Goal: Information Seeking & Learning: Learn about a topic

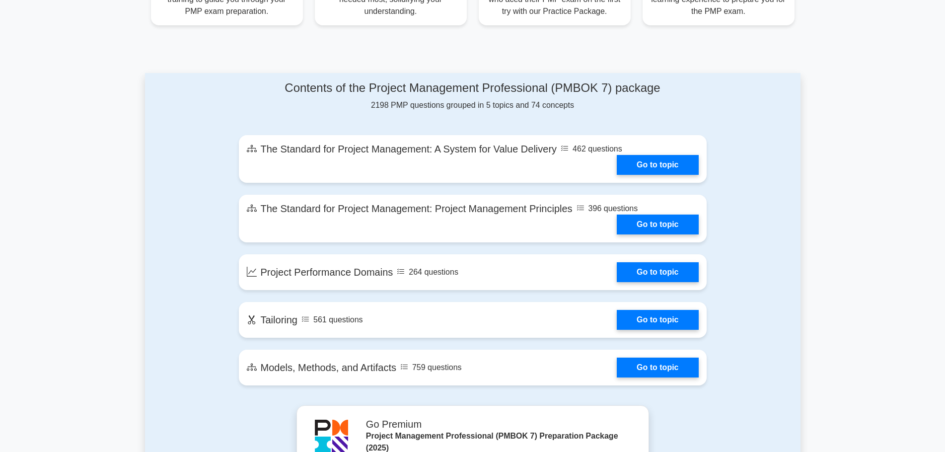
scroll to position [456, 0]
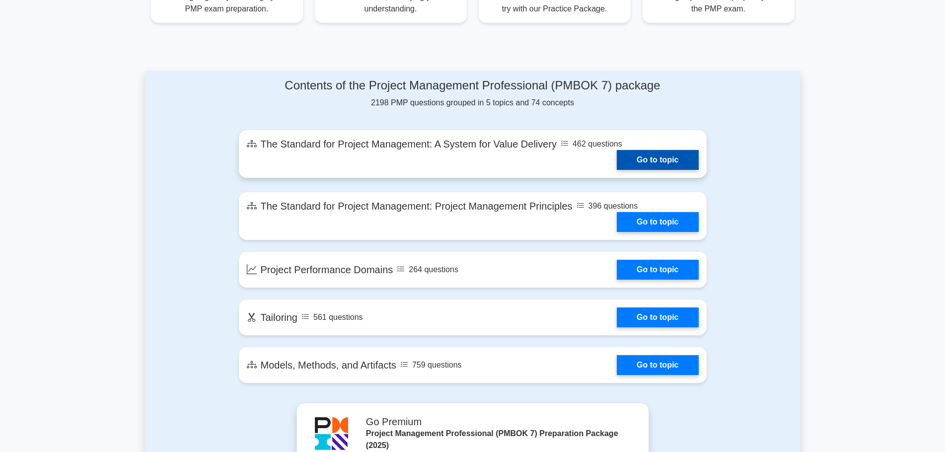
click at [664, 168] on link "Go to topic" at bounding box center [656, 160] width 81 height 20
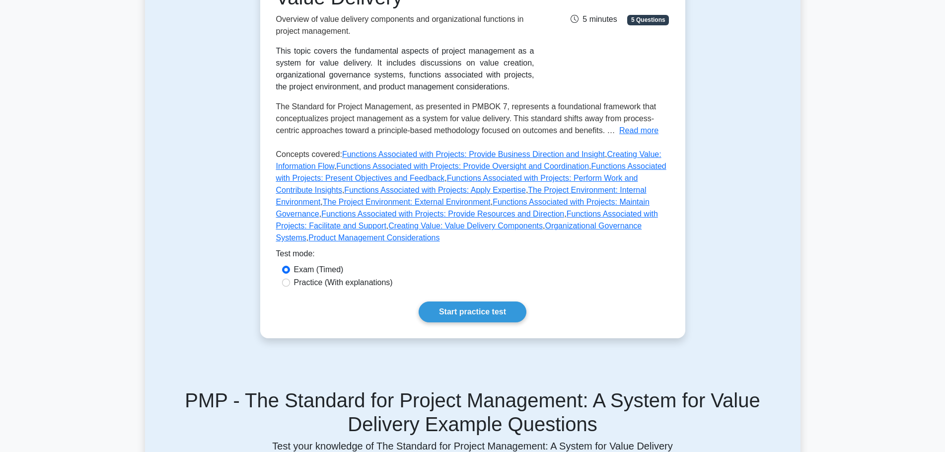
scroll to position [354, 0]
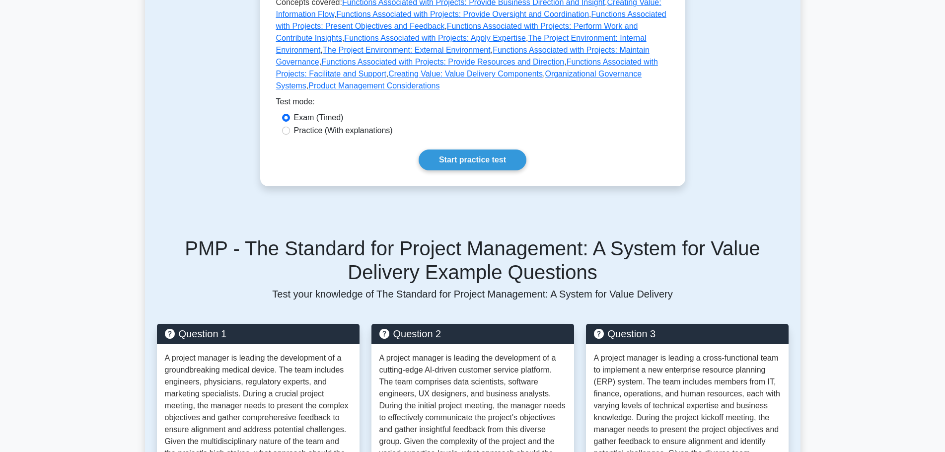
click at [378, 137] on label "Practice (With explanations)" at bounding box center [343, 131] width 99 height 12
click at [290, 135] on input "Practice (With explanations)" at bounding box center [286, 131] width 8 height 8
radio input "true"
click at [489, 170] on link "Start practice test" at bounding box center [472, 159] width 108 height 21
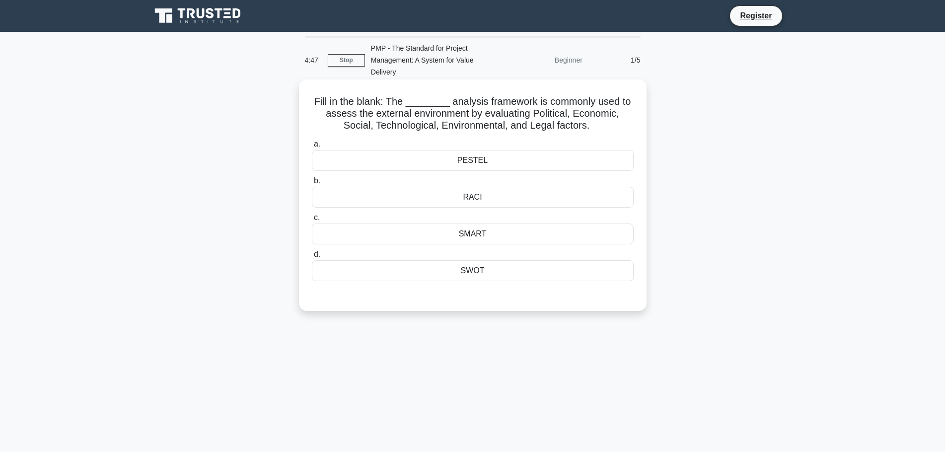
click at [466, 281] on div "SWOT" at bounding box center [473, 270] width 322 height 21
click at [312, 258] on input "d. SWOT" at bounding box center [312, 254] width 0 height 6
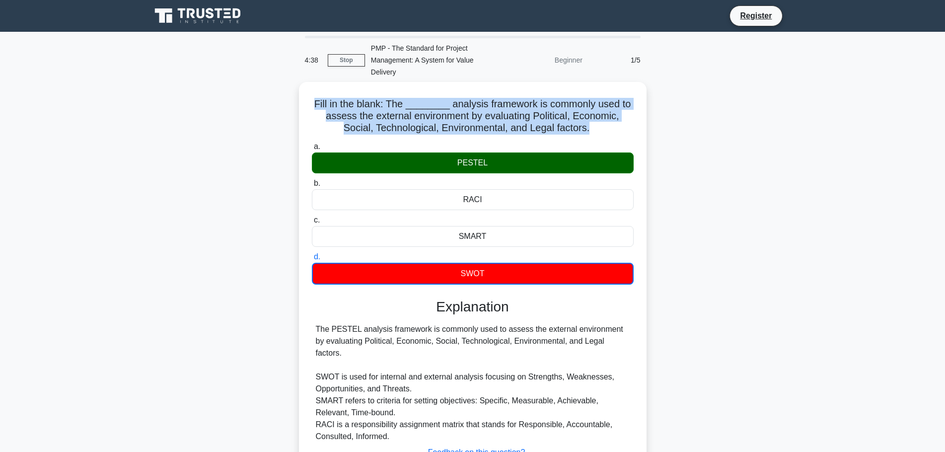
drag, startPoint x: 496, startPoint y: 137, endPoint x: 298, endPoint y: 107, distance: 199.9
click at [298, 107] on div "Fill in the blank: The ________ analysis framework is commonly used to assess t…" at bounding box center [472, 303] width 655 height 443
copy h5 "Fill in the blank: The ________ analysis framework is commonly used to assess t…"
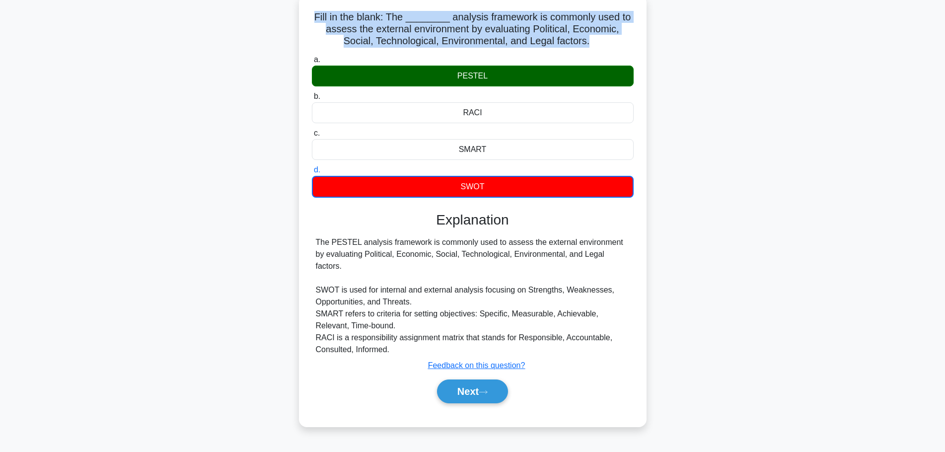
scroll to position [90, 0]
click at [481, 400] on button "Next" at bounding box center [472, 391] width 71 height 24
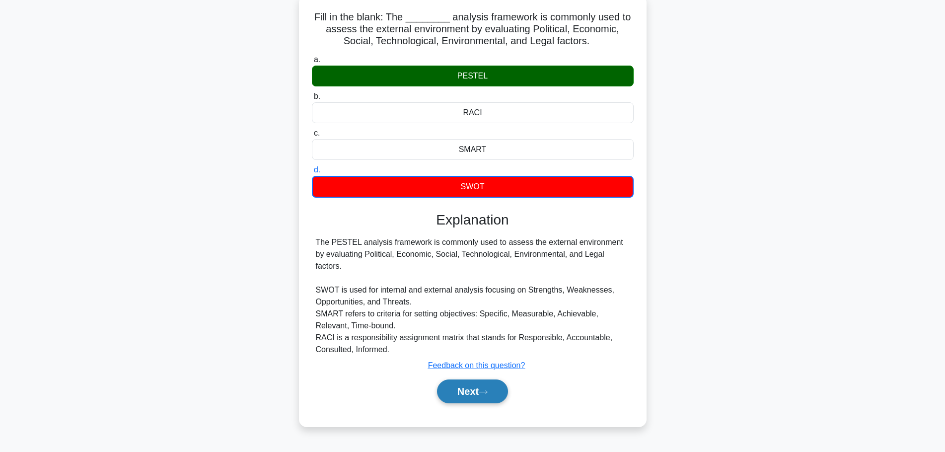
scroll to position [84, 0]
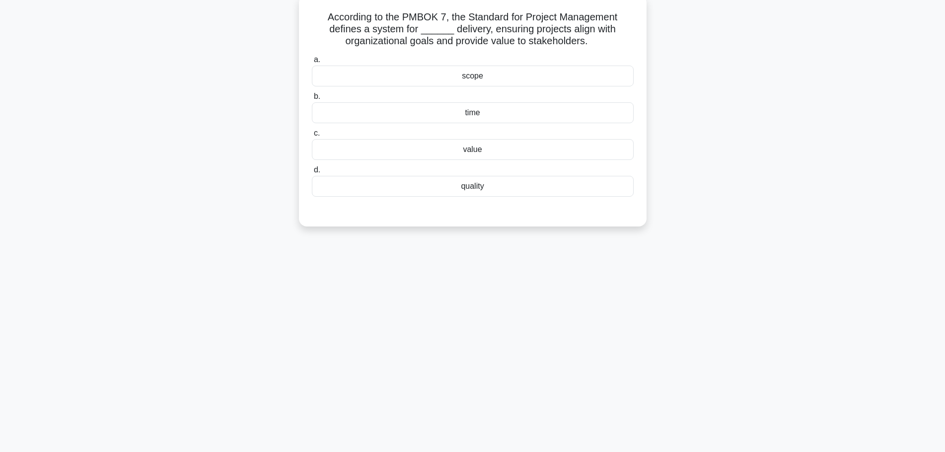
click at [486, 86] on div "scope" at bounding box center [473, 76] width 322 height 21
click at [312, 63] on input "a. scope" at bounding box center [312, 60] width 0 height 6
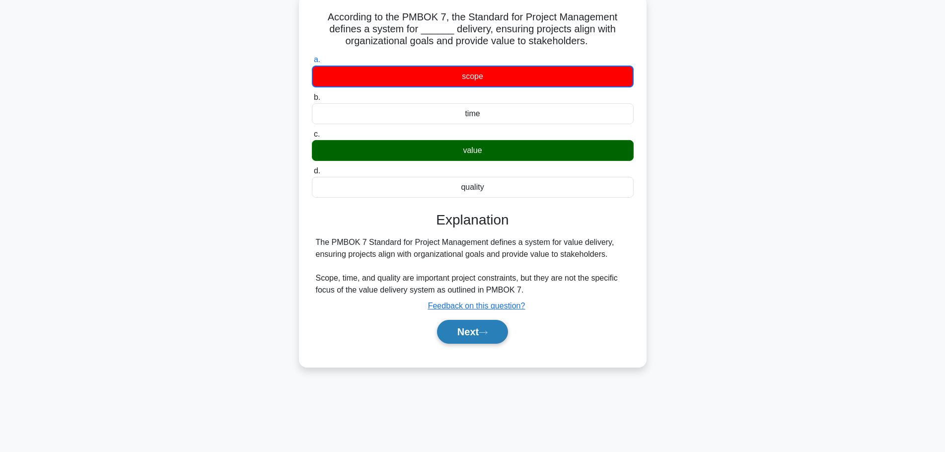
click at [485, 343] on button "Next" at bounding box center [472, 332] width 71 height 24
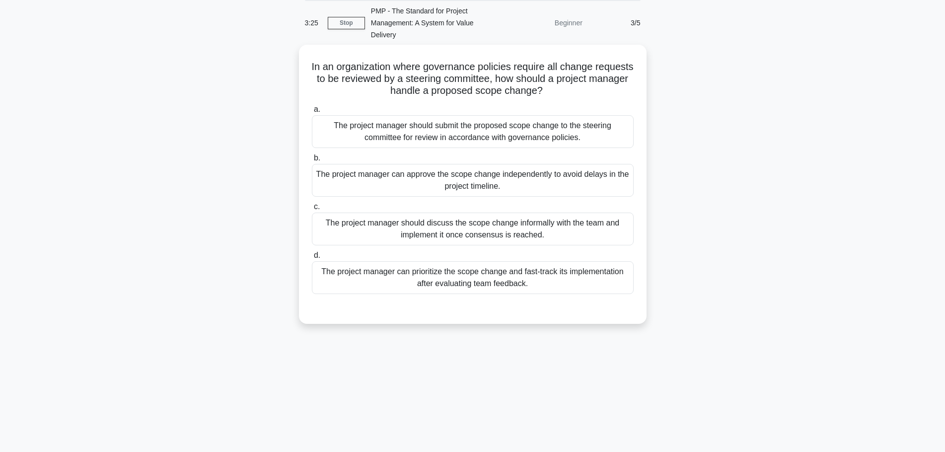
scroll to position [34, 0]
click at [513, 133] on div "The project manager should submit the proposed scope change to the steering com…" at bounding box center [473, 132] width 322 height 33
click at [312, 114] on input "a. The project manager should submit the proposed scope change to the steering …" at bounding box center [312, 110] width 0 height 6
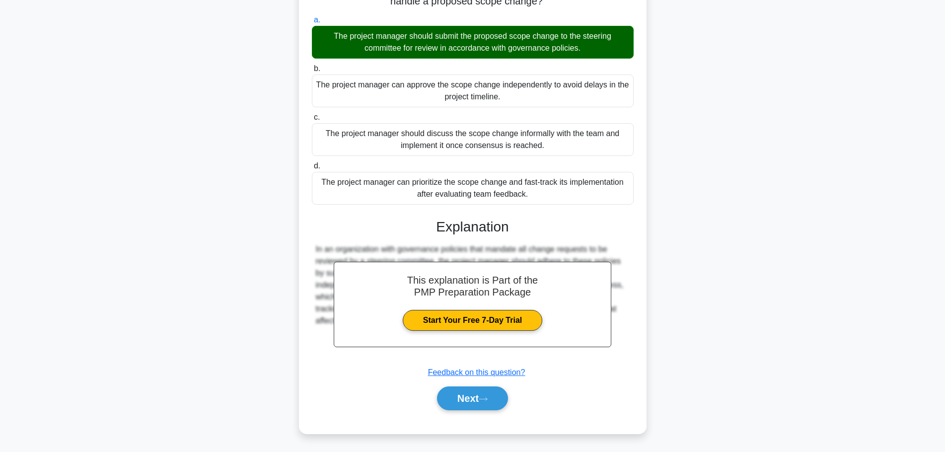
scroll to position [0, 0]
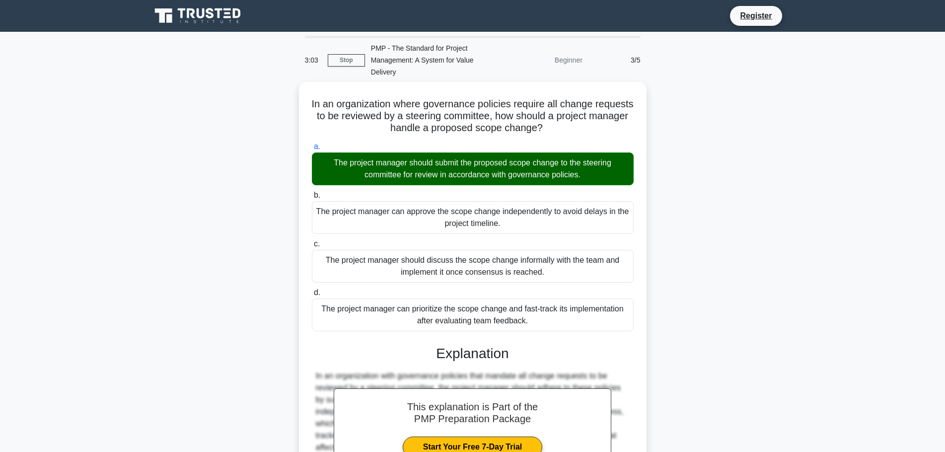
click at [223, 14] on icon at bounding box center [198, 15] width 95 height 19
